Goal: Book appointment/travel/reservation

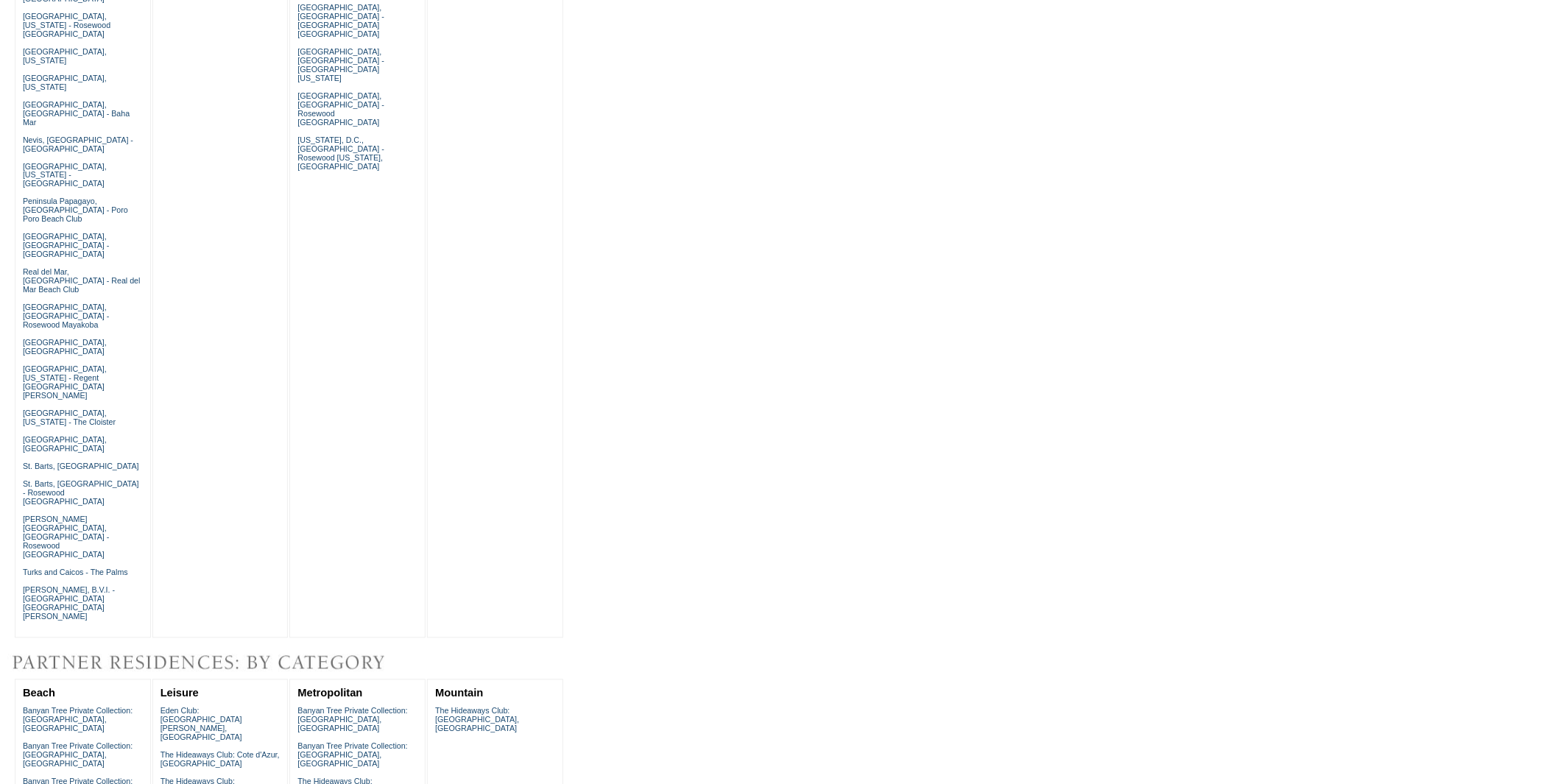
scroll to position [998, 0]
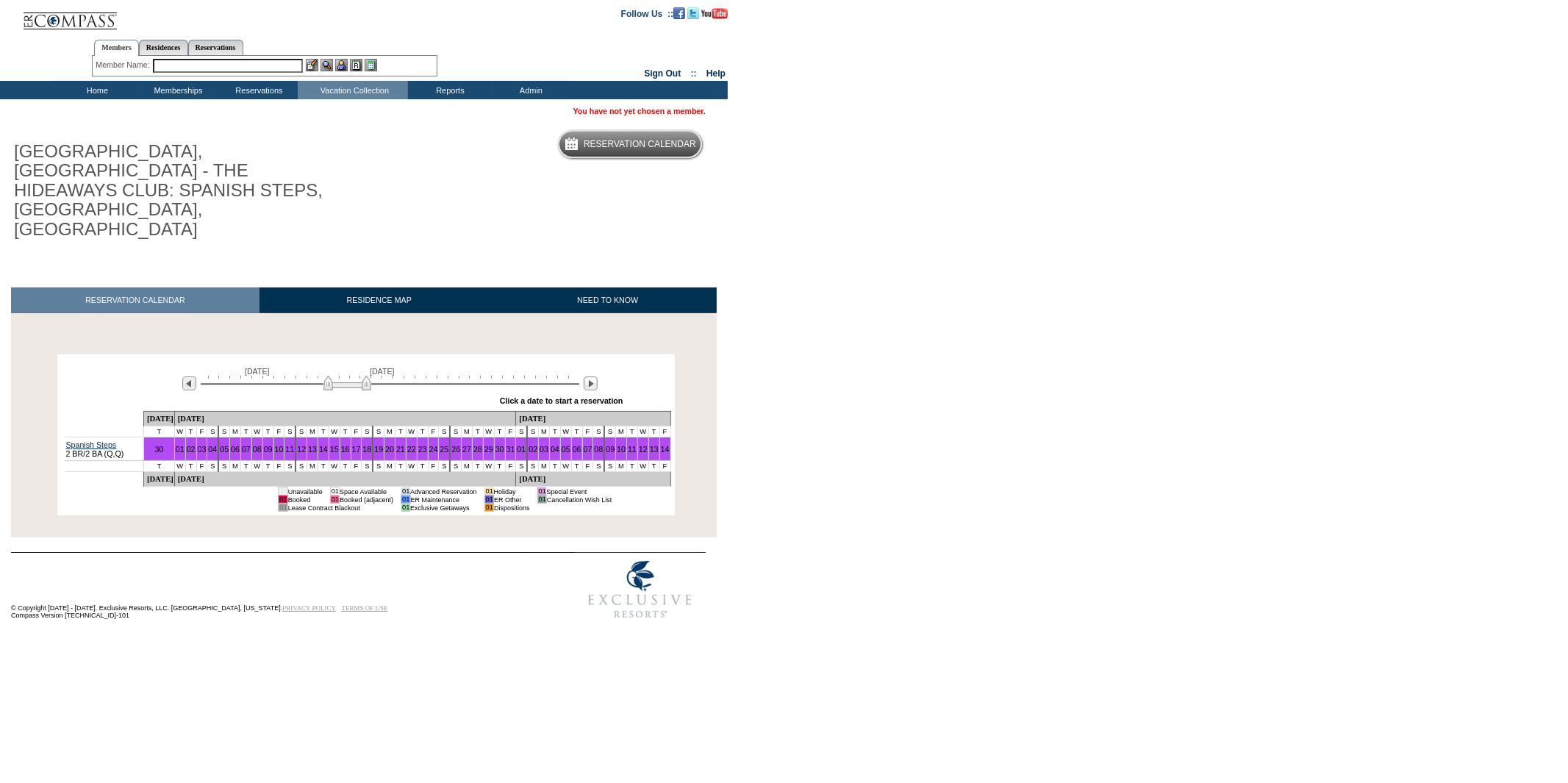
drag, startPoint x: 327, startPoint y: 325, endPoint x: 347, endPoint y: 318, distance: 21.2
click at [347, 367] on div "[DATE] [DATE]" at bounding box center [387, 379] width 424 height 25
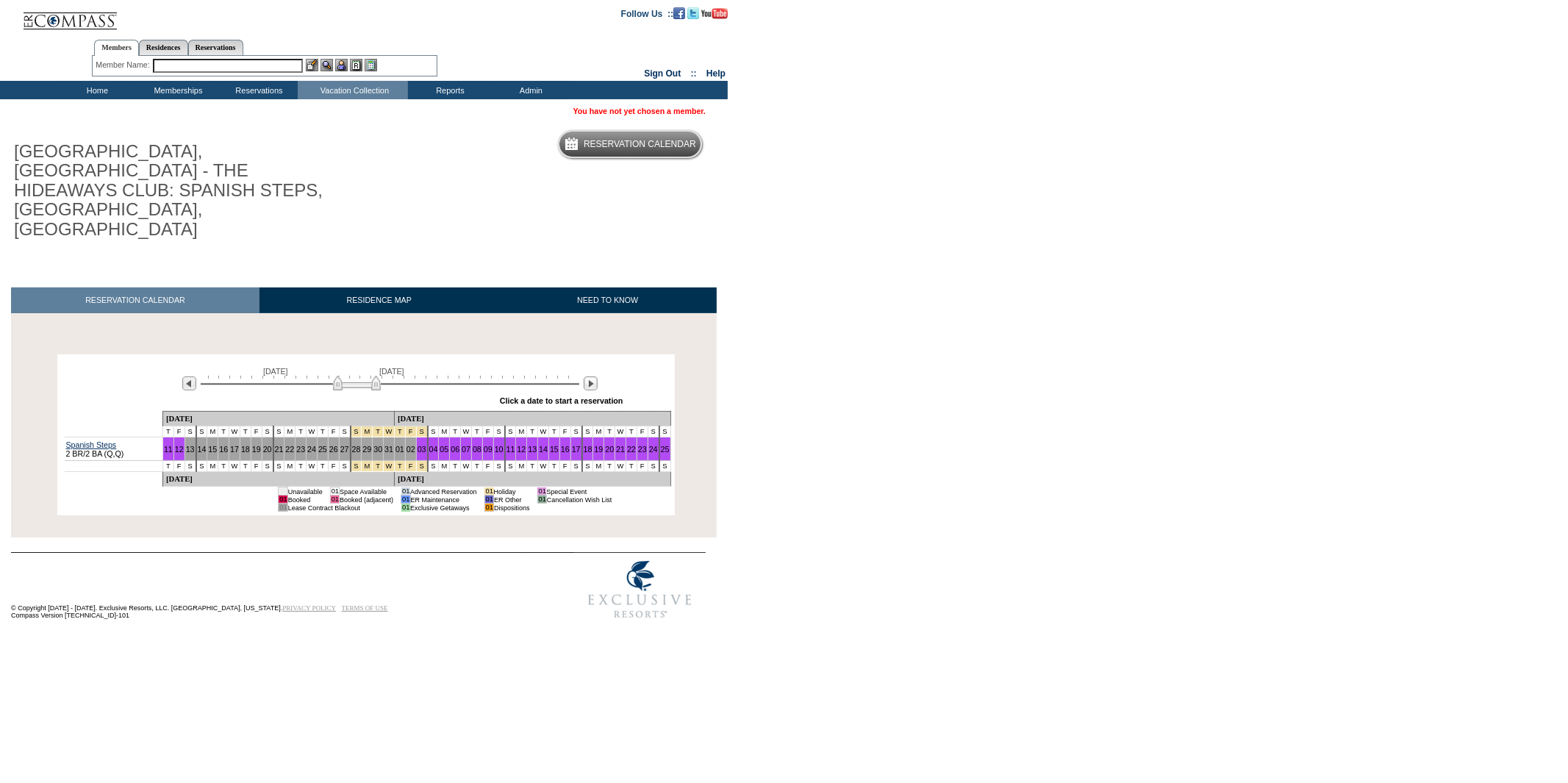
drag, startPoint x: 347, startPoint y: 328, endPoint x: 357, endPoint y: 329, distance: 10.0
click at [357, 376] on img at bounding box center [357, 383] width 48 height 14
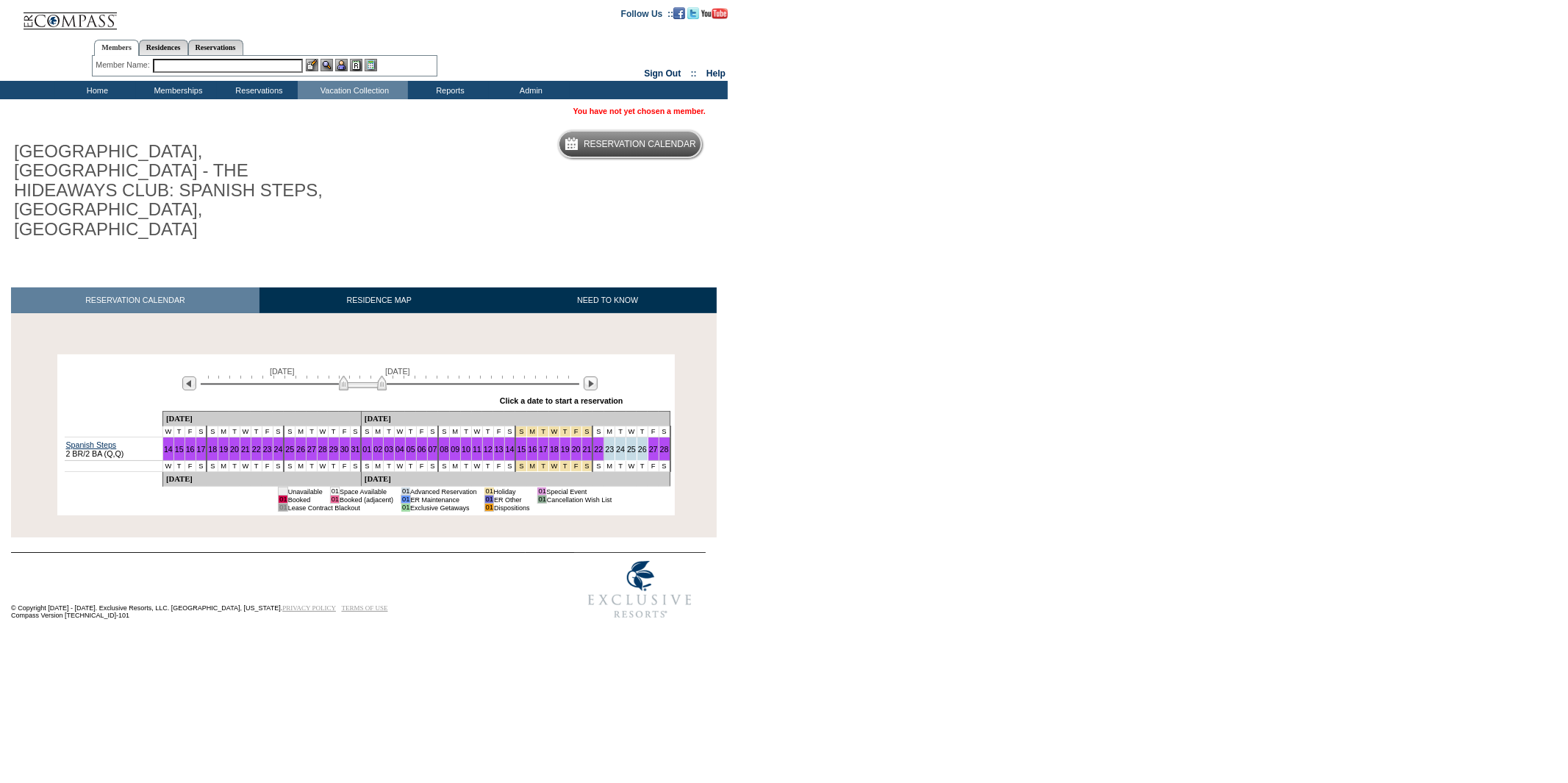
click at [363, 376] on img at bounding box center [363, 383] width 48 height 14
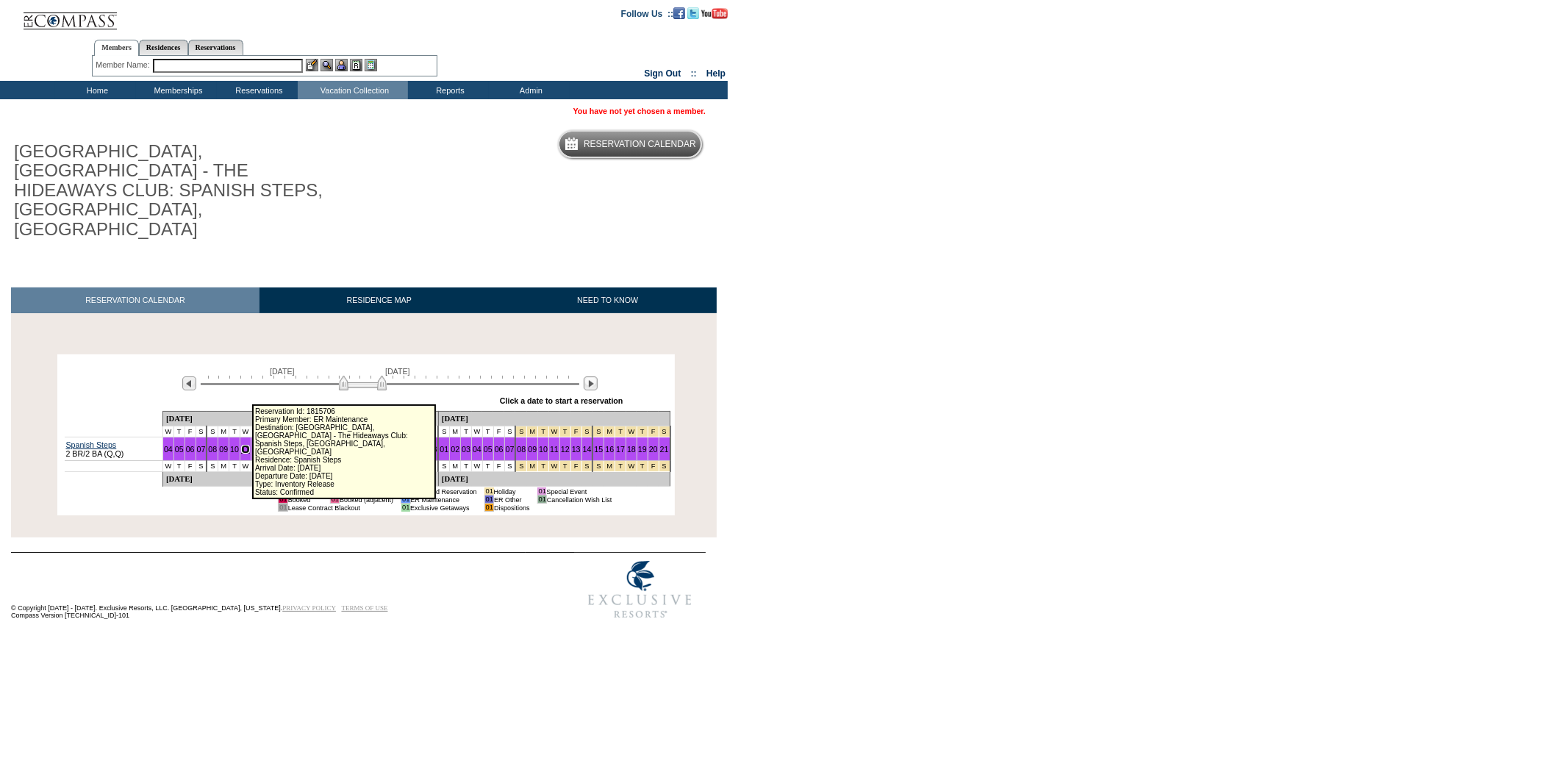
click at [247, 444] on link "11" at bounding box center [245, 448] width 9 height 9
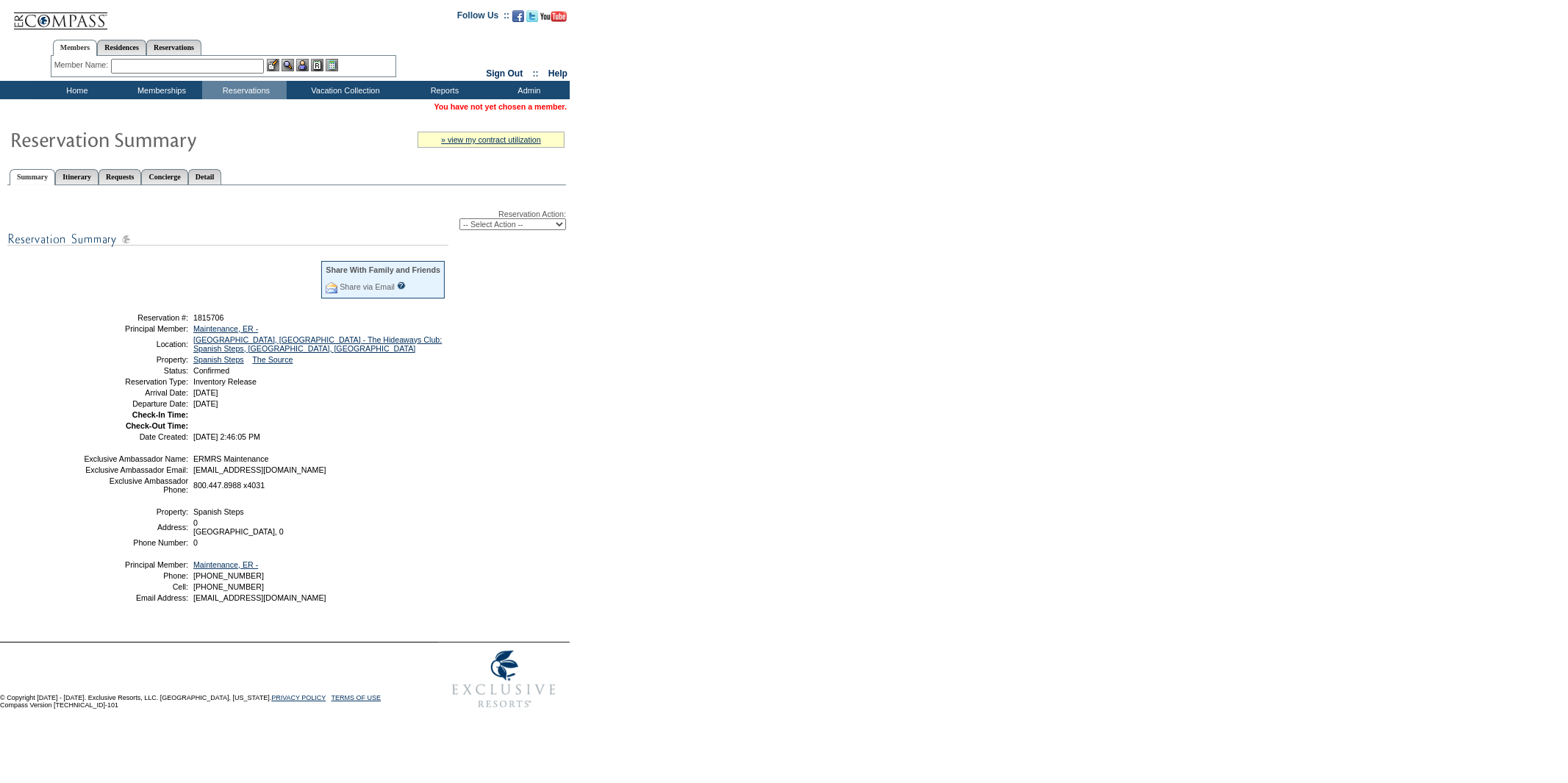
click at [462, 224] on select "-- Select Action -- Modify Reservation Dates Modify Reservation Cost Modify Occ…" at bounding box center [513, 224] width 107 height 12
select select "ChangeDates"
click at [460, 218] on select "-- Select Action -- Modify Reservation Dates Modify Reservation Cost Modify Occ…" at bounding box center [513, 224] width 107 height 12
